Goal: Task Accomplishment & Management: Complete application form

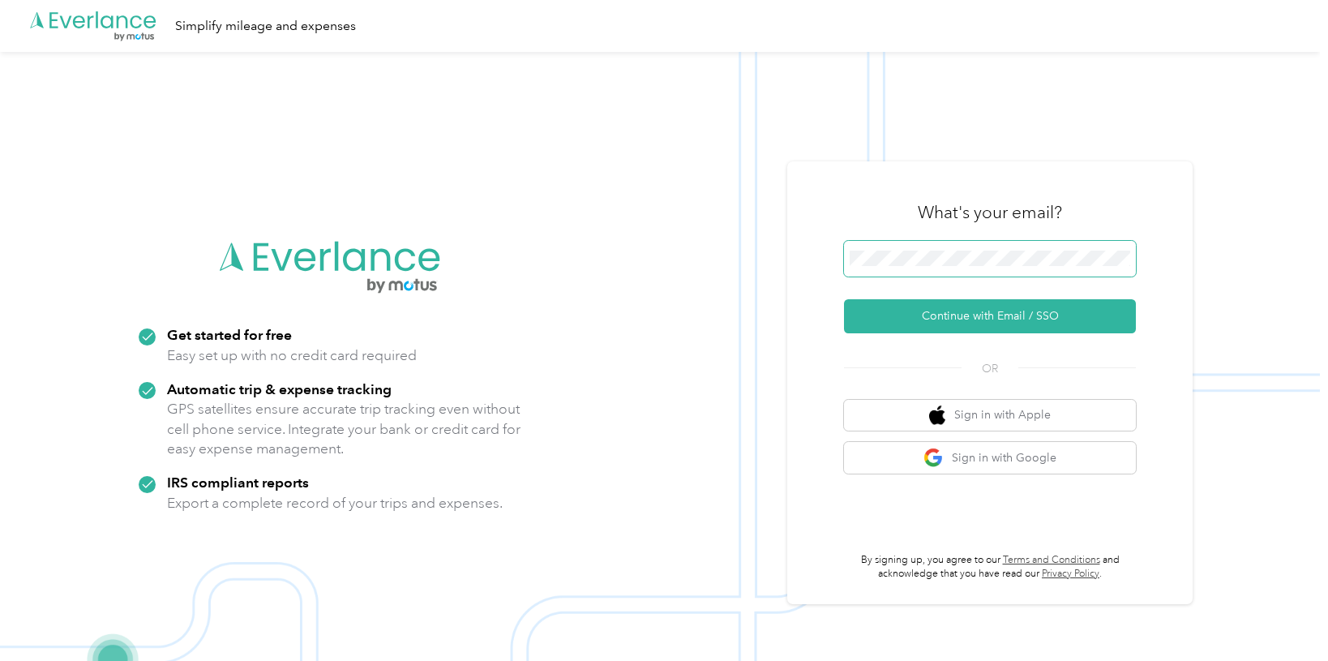
click at [996, 316] on button "Continue with Email / SSO" at bounding box center [990, 316] width 292 height 34
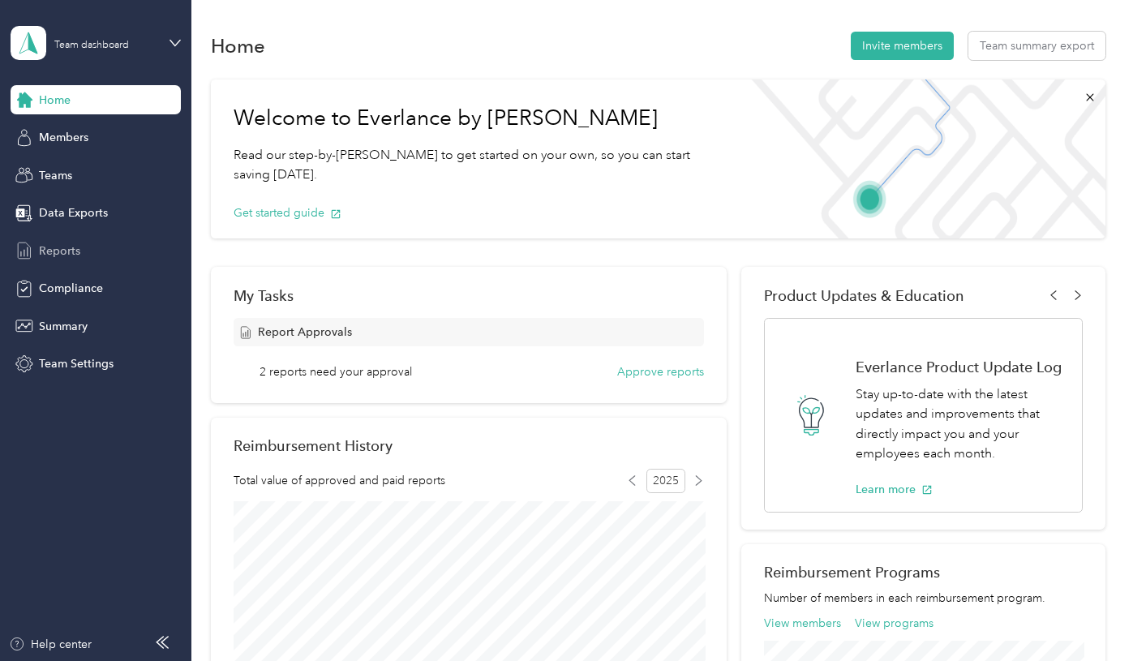
click at [48, 244] on span "Reports" at bounding box center [59, 250] width 41 height 17
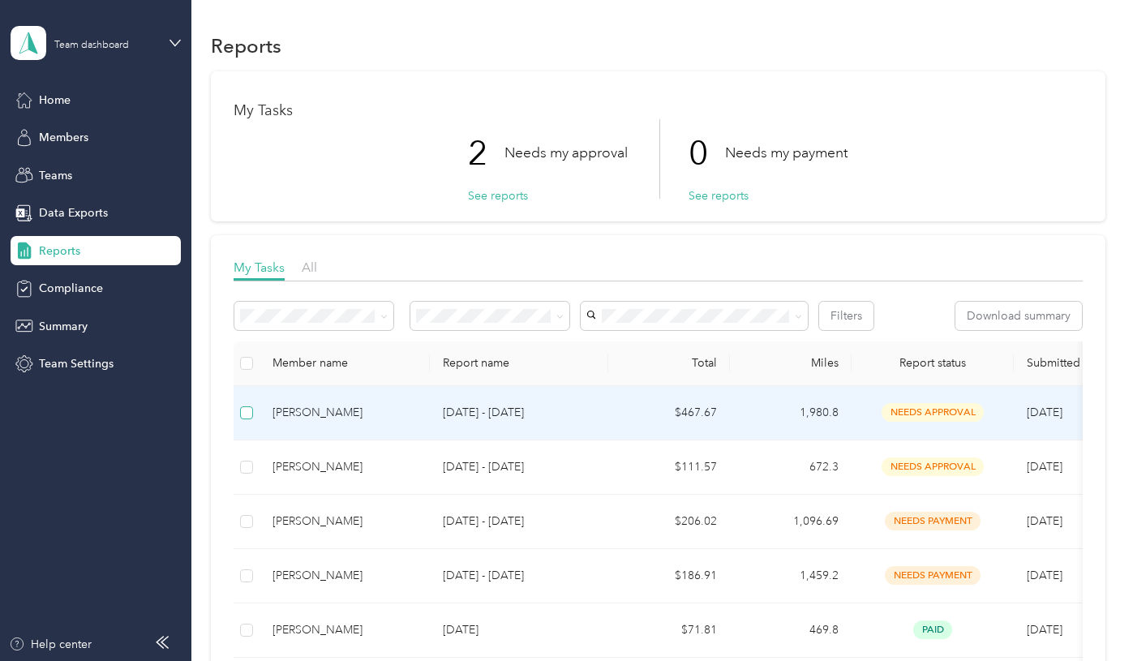
click at [246, 420] on label at bounding box center [246, 413] width 13 height 18
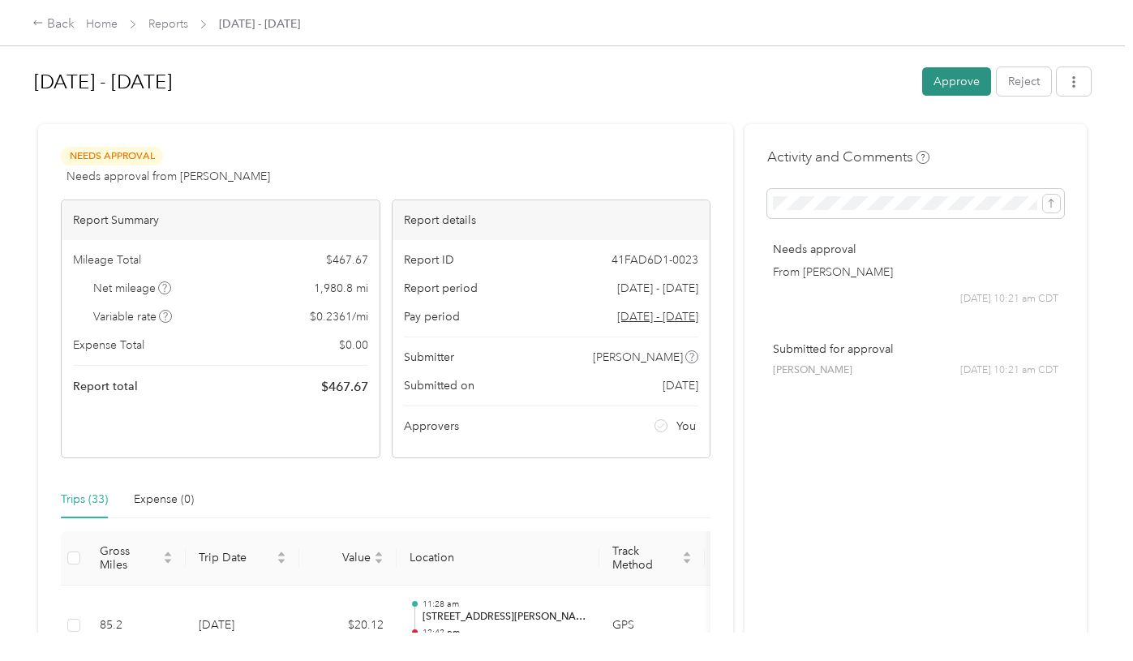
click at [955, 86] on button "Approve" at bounding box center [956, 81] width 69 height 28
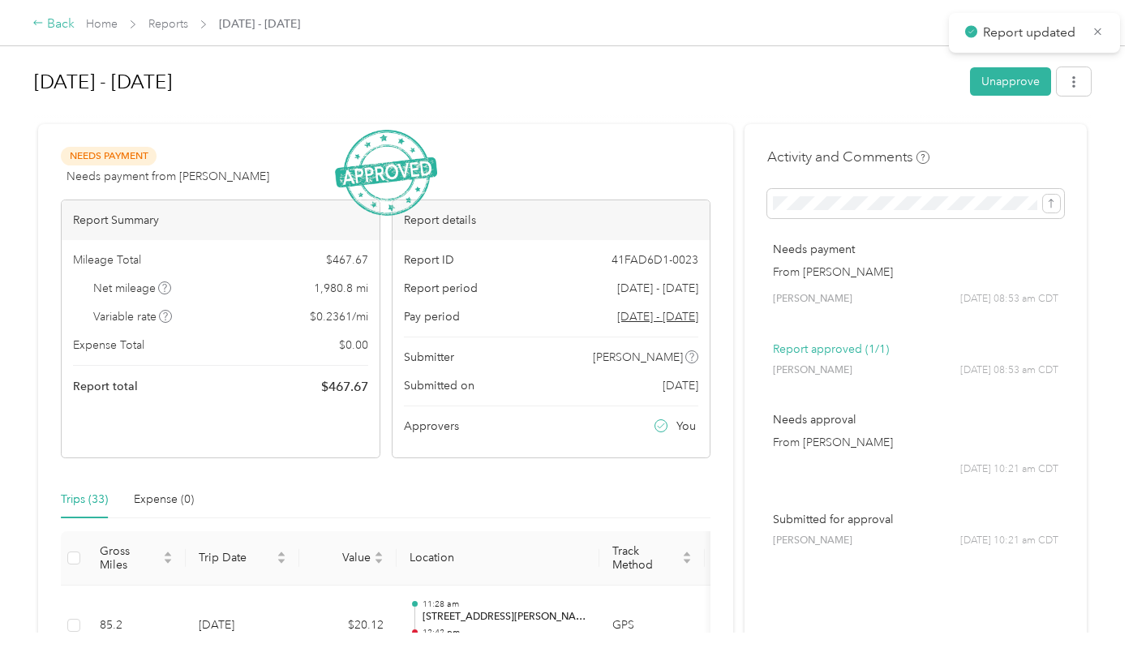
click at [49, 28] on div "Back" at bounding box center [53, 24] width 42 height 19
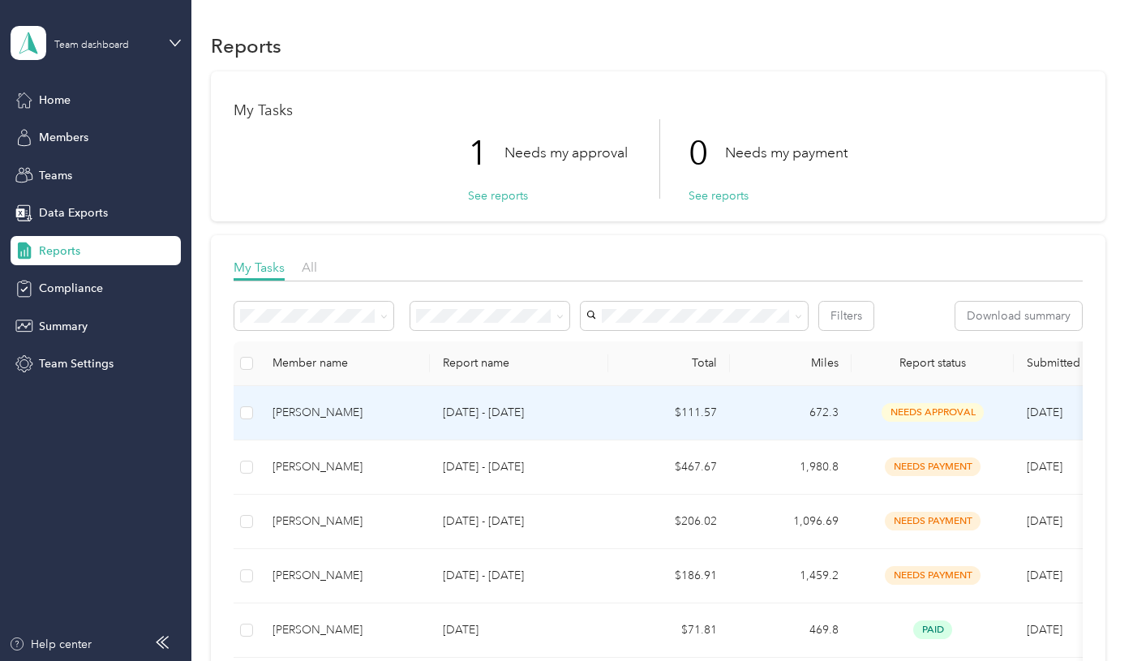
click at [292, 414] on div "Ronald Wilson" at bounding box center [344, 413] width 144 height 18
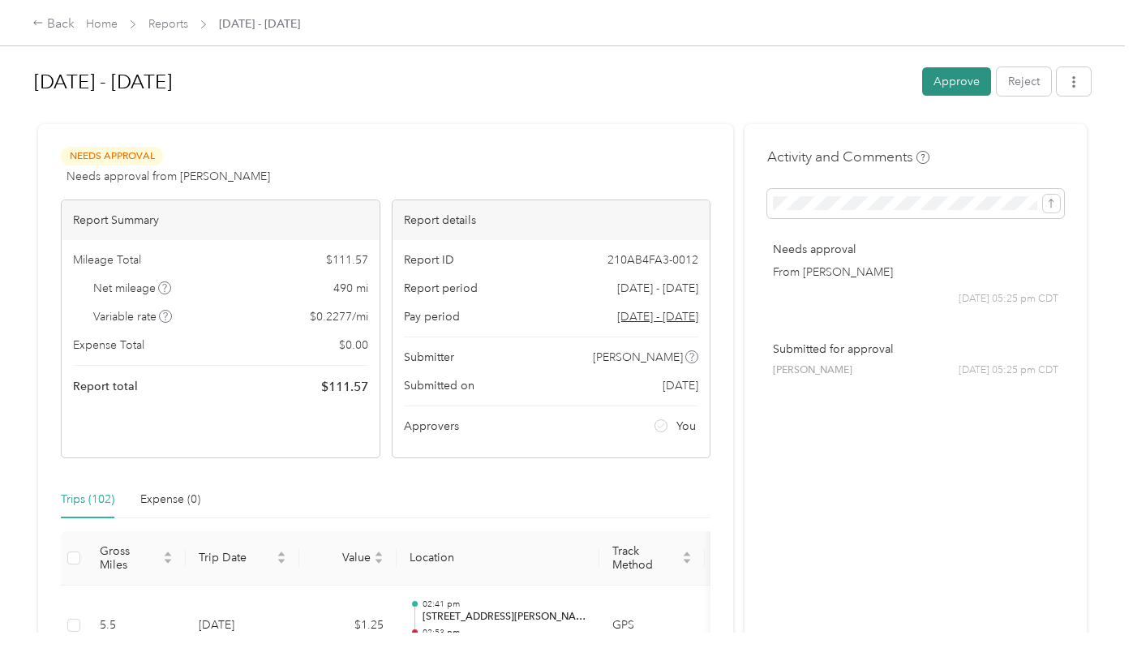
click at [944, 78] on button "Approve" at bounding box center [956, 81] width 69 height 28
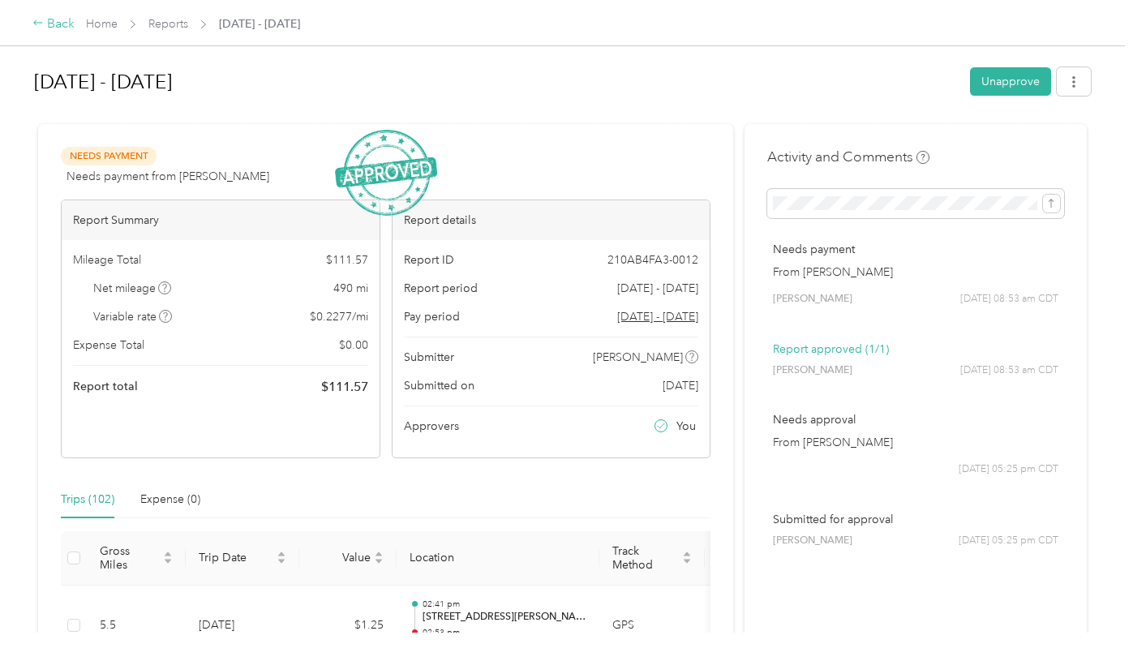
click at [54, 29] on div "Back" at bounding box center [53, 24] width 42 height 19
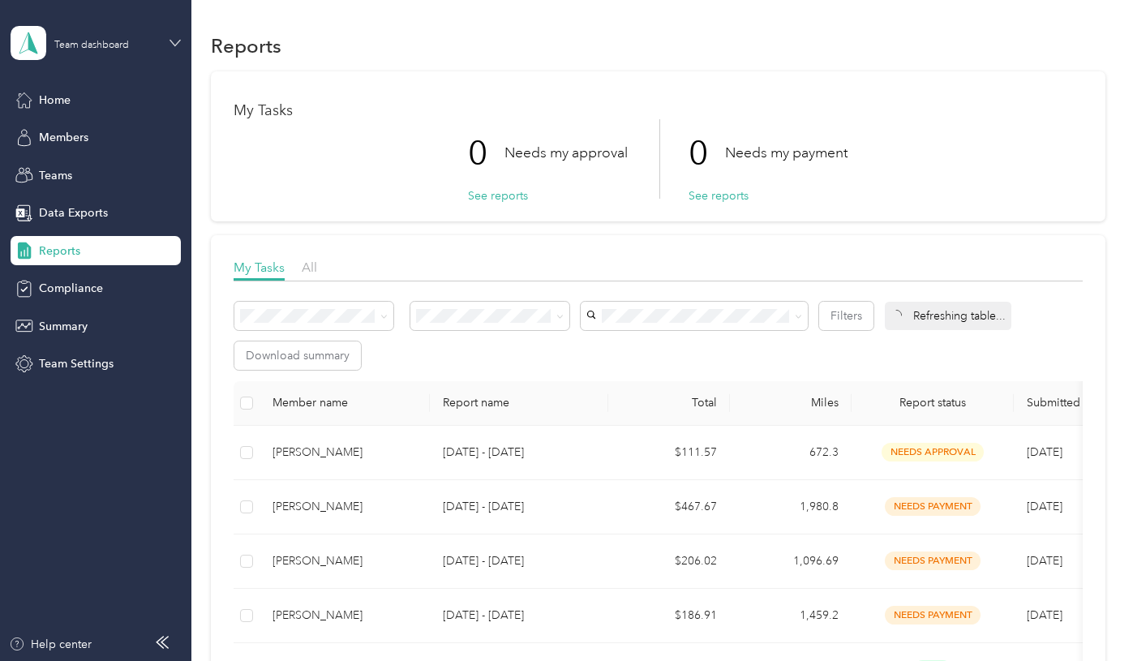
click at [171, 48] on icon at bounding box center [174, 42] width 11 height 11
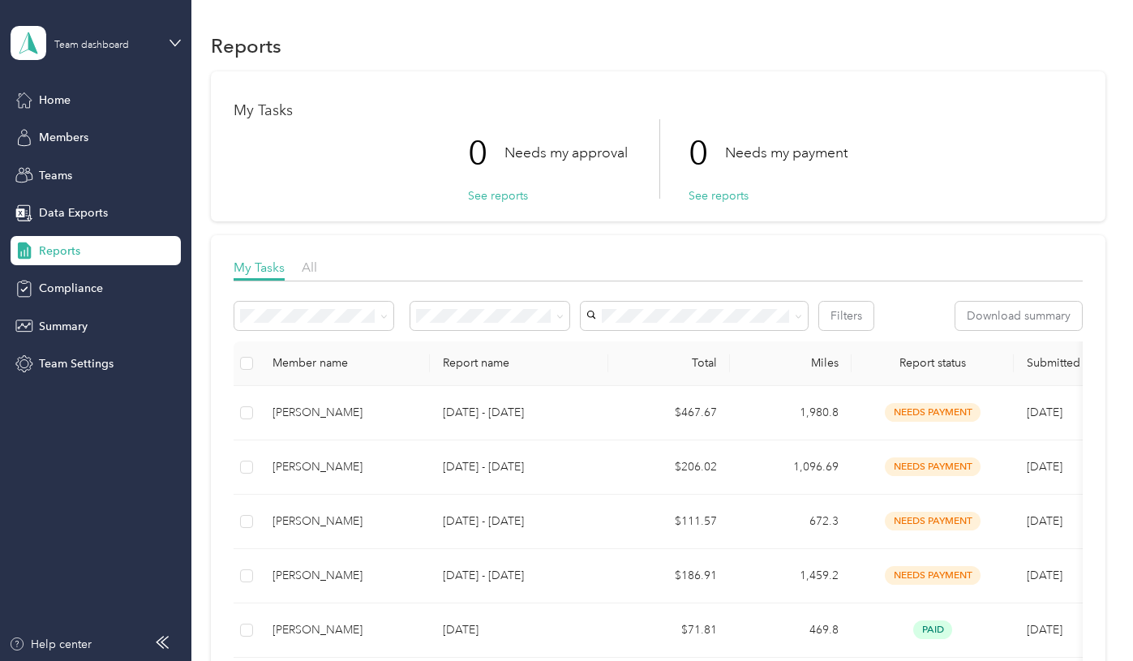
click at [54, 169] on div "Personal dashboard" at bounding box center [76, 167] width 102 height 17
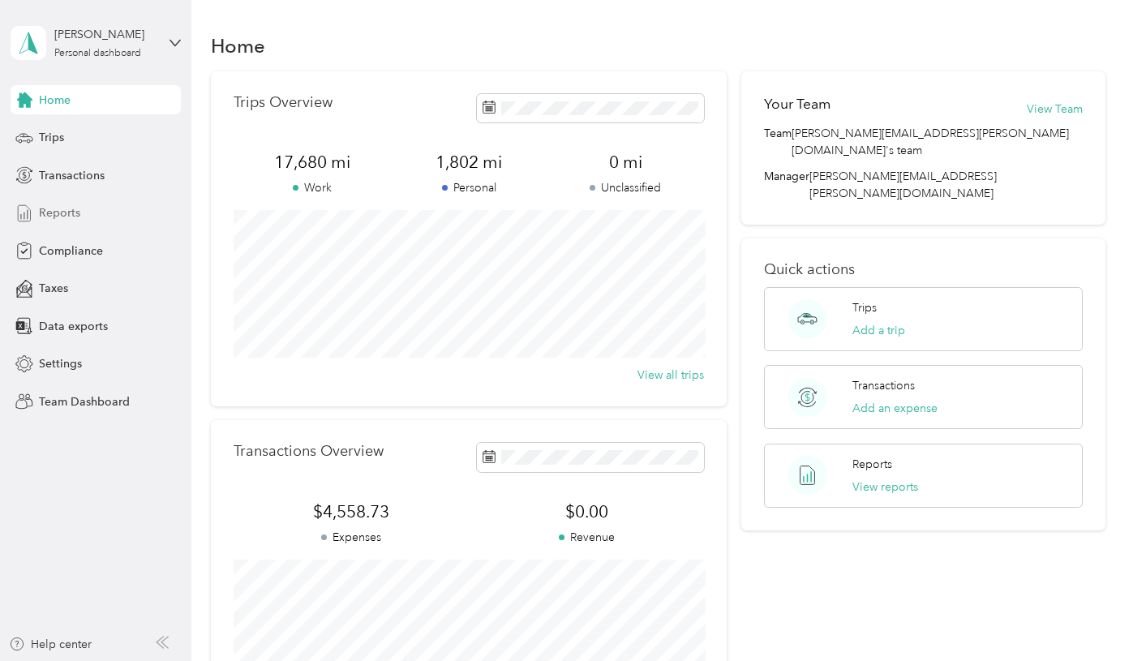
click at [76, 215] on span "Reports" at bounding box center [59, 212] width 41 height 17
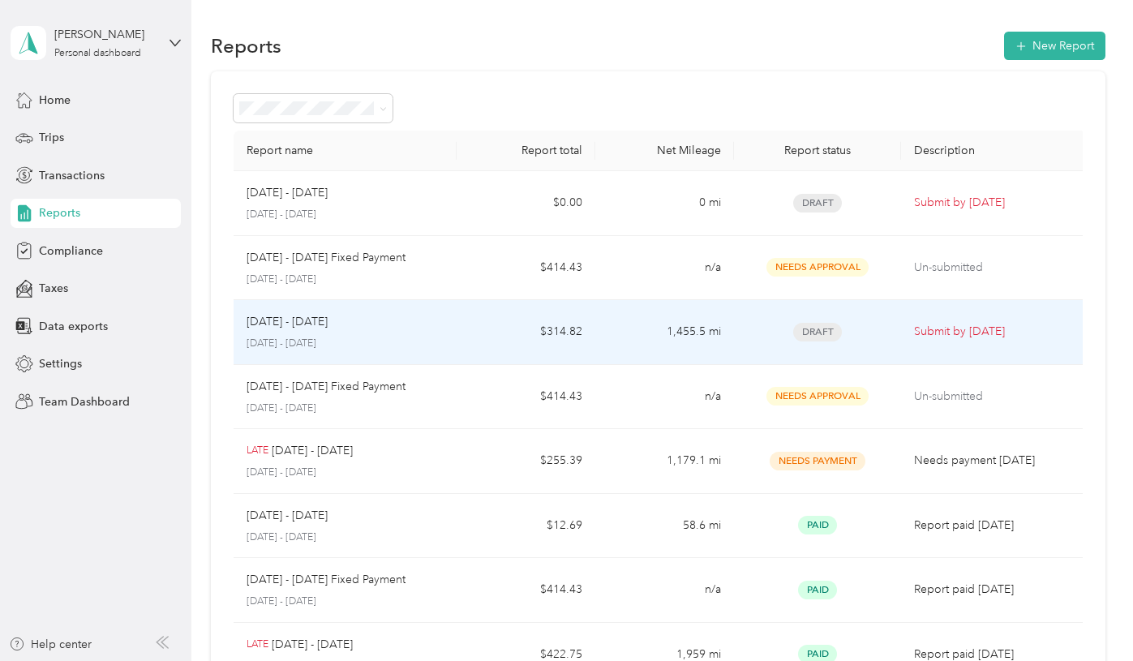
click at [355, 322] on div "Sep 1 - 30, 2025" at bounding box center [344, 322] width 196 height 18
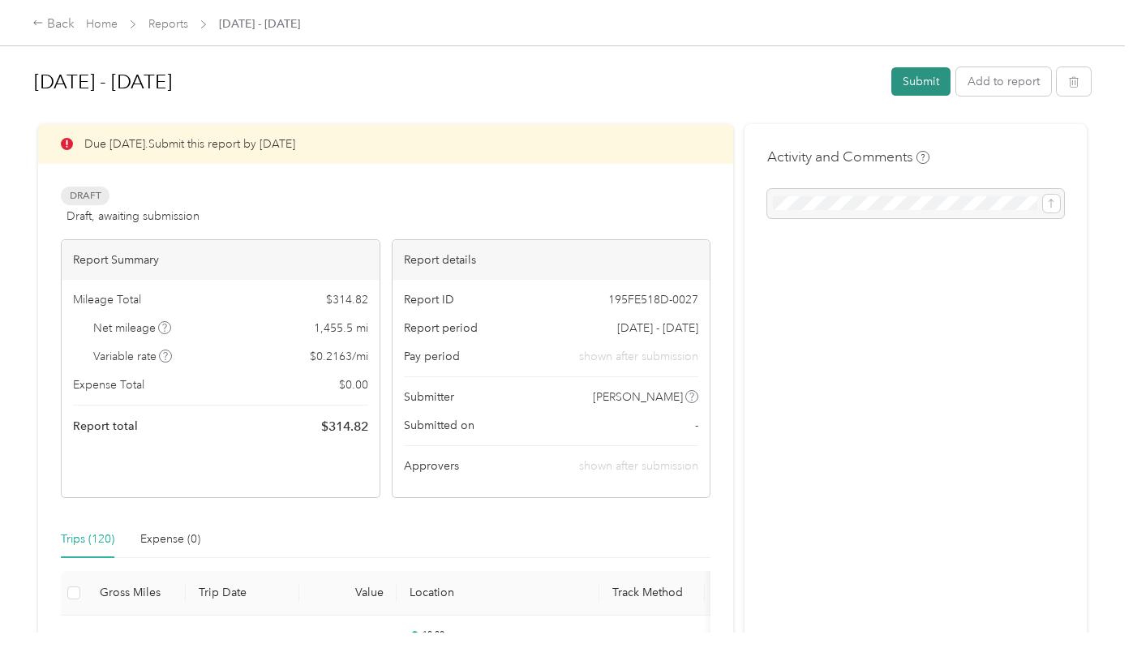
click at [922, 79] on button "Submit" at bounding box center [920, 81] width 59 height 28
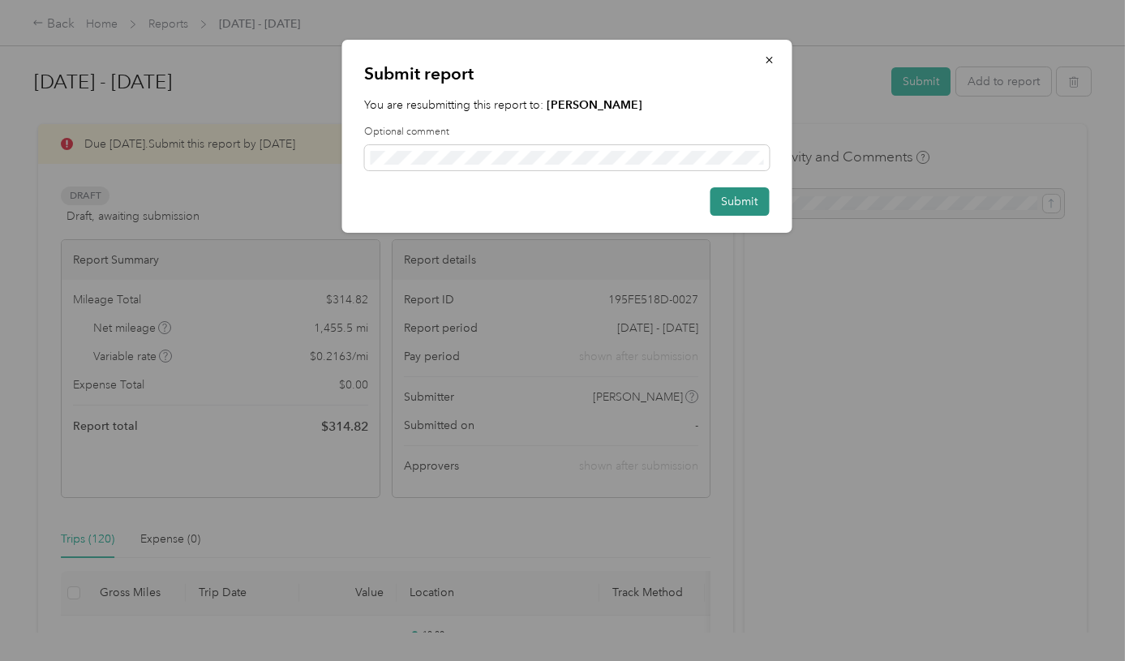
click at [726, 197] on button "Submit" at bounding box center [738, 201] width 59 height 28
